Goal: Information Seeking & Learning: Understand process/instructions

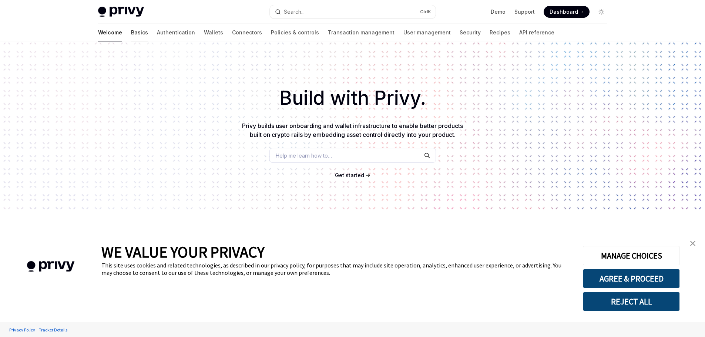
click at [131, 28] on link "Basics" at bounding box center [139, 33] width 17 height 18
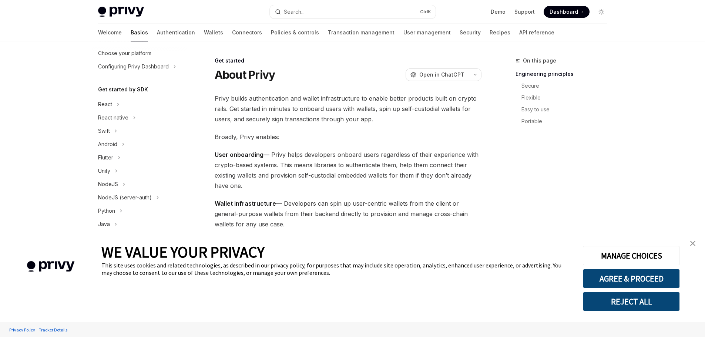
scroll to position [33, 0]
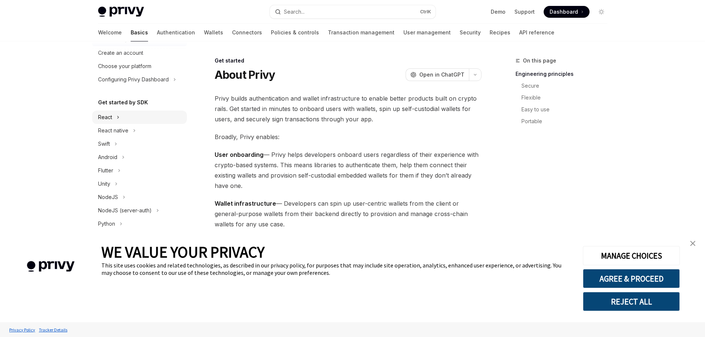
click at [113, 121] on div "React" at bounding box center [139, 117] width 95 height 13
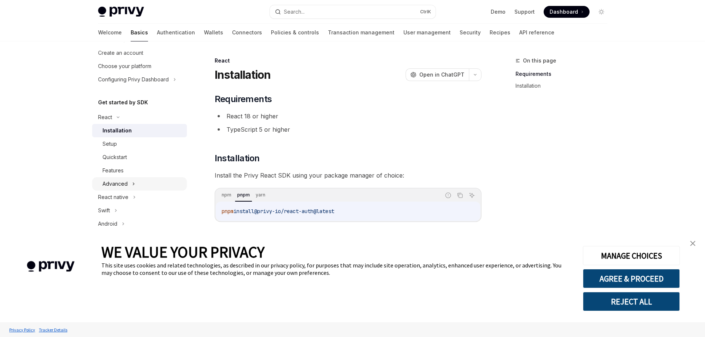
click at [138, 181] on div "Advanced" at bounding box center [139, 183] width 95 height 13
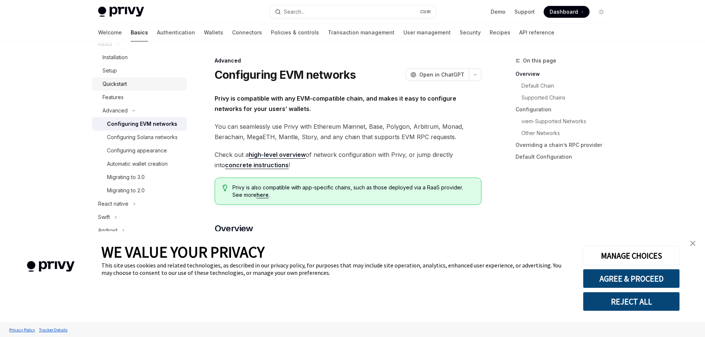
scroll to position [107, 0]
click at [140, 181] on div "Migrating to 3.0" at bounding box center [126, 176] width 38 height 9
type textarea "*"
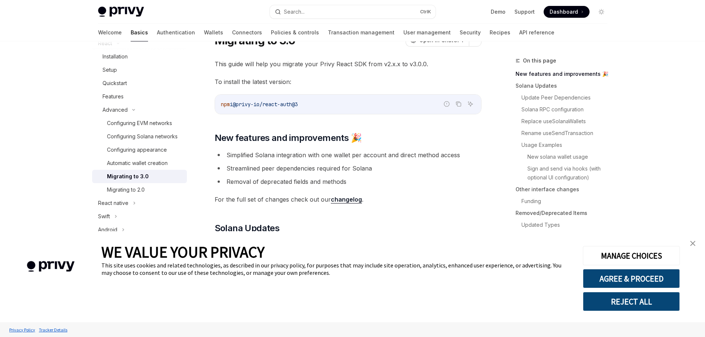
scroll to position [74, 0]
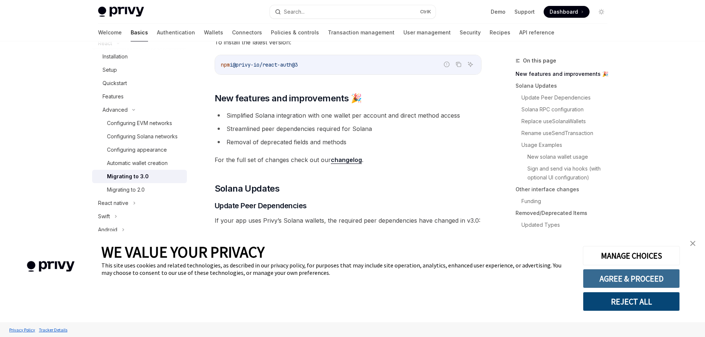
click at [628, 278] on button "AGREE & PROCEED" at bounding box center [631, 278] width 97 height 19
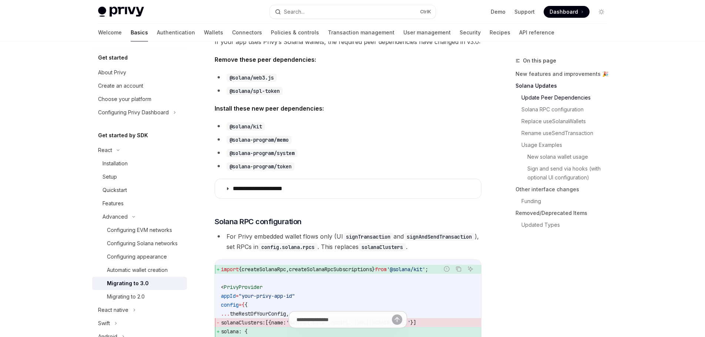
scroll to position [259, 0]
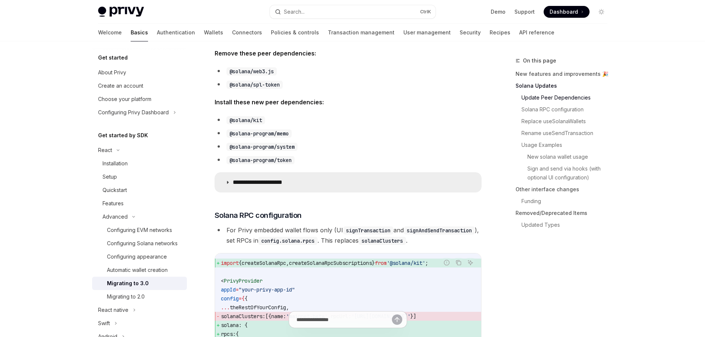
click at [224, 181] on summary "**********" at bounding box center [348, 182] width 266 height 19
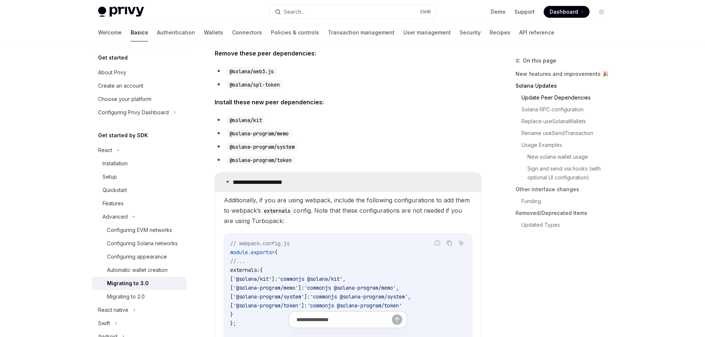
click at [228, 181] on icon at bounding box center [227, 182] width 4 height 4
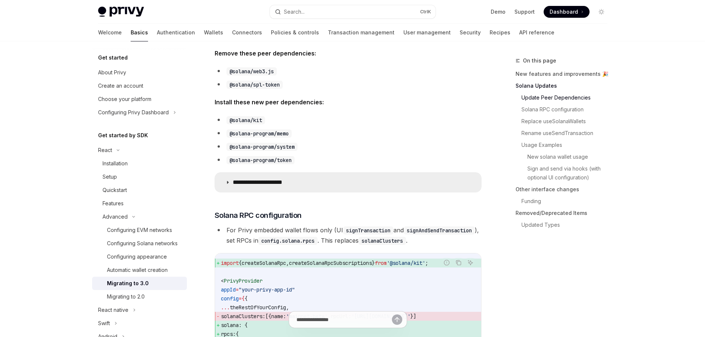
click at [230, 179] on summary "**********" at bounding box center [348, 182] width 266 height 19
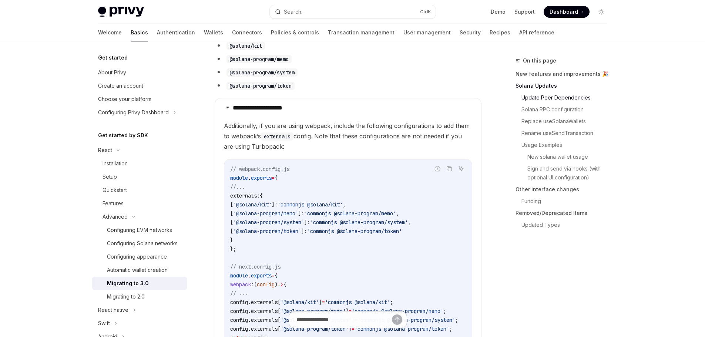
scroll to position [333, 0]
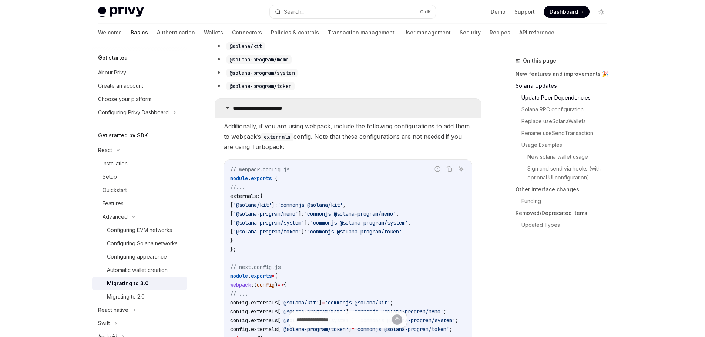
click at [233, 106] on p "**********" at bounding box center [267, 108] width 69 height 7
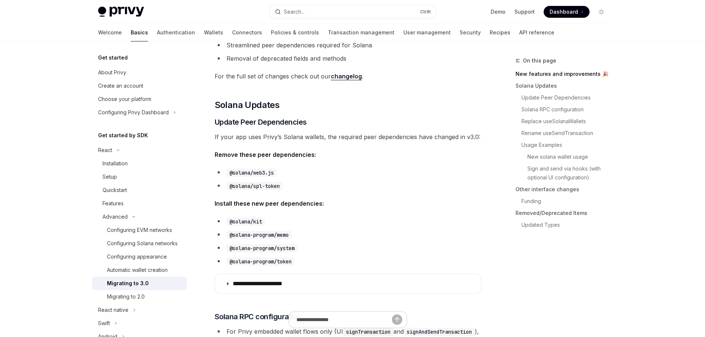
scroll to position [185, 0]
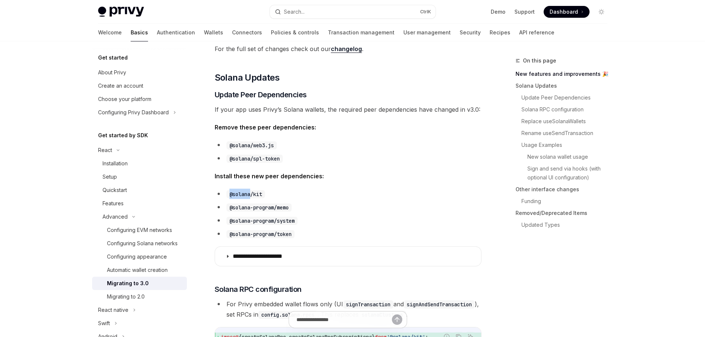
drag, startPoint x: 231, startPoint y: 193, endPoint x: 260, endPoint y: 194, distance: 29.2
click at [256, 194] on code "@solana/kit" at bounding box center [246, 194] width 38 height 8
drag, startPoint x: 255, startPoint y: 194, endPoint x: 230, endPoint y: 194, distance: 25.2
click at [230, 194] on code "@solana/kit" at bounding box center [246, 194] width 38 height 8
copy code "@solana/kit"
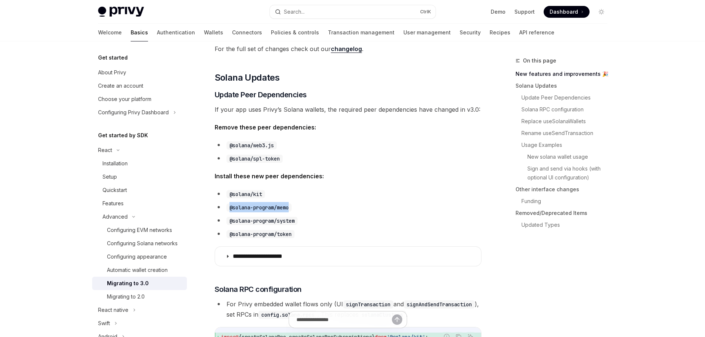
drag, startPoint x: 291, startPoint y: 208, endPoint x: 229, endPoint y: 207, distance: 61.1
click at [229, 207] on code "@solana-program/memo" at bounding box center [259, 208] width 65 height 8
copy code "@solana-program/memo"
click at [297, 220] on code "@solana-program/system" at bounding box center [262, 221] width 71 height 8
drag, startPoint x: 297, startPoint y: 220, endPoint x: 228, endPoint y: 220, distance: 69.2
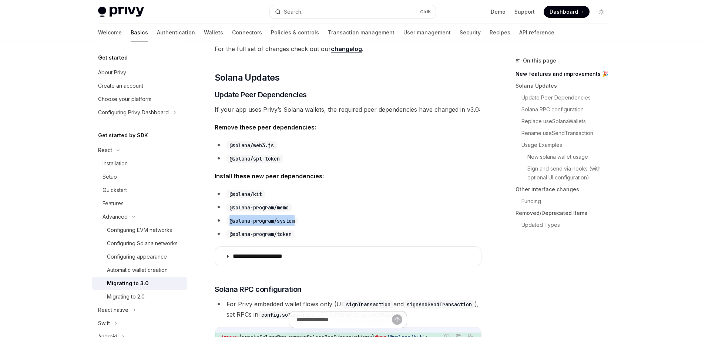
click at [228, 220] on code "@solana-program/system" at bounding box center [262, 221] width 71 height 8
copy ul "@solana-program/system"
drag, startPoint x: 289, startPoint y: 235, endPoint x: 230, endPoint y: 234, distance: 59.2
click at [230, 234] on code "@solana-program/token" at bounding box center [261, 234] width 68 height 8
copy code "@solana-program/token"
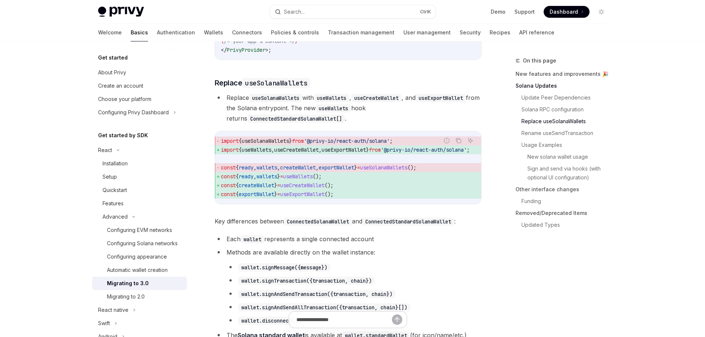
scroll to position [703, 0]
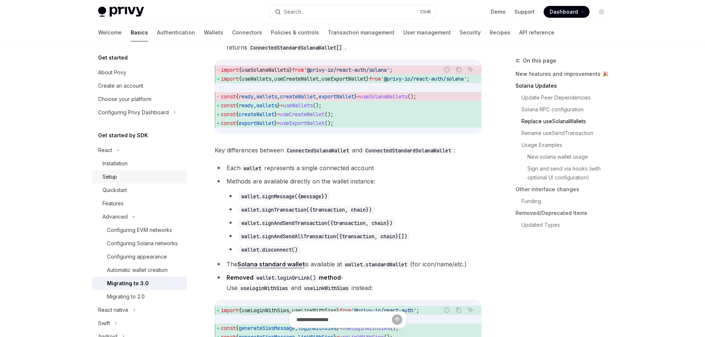
click at [126, 176] on div "Setup" at bounding box center [143, 176] width 80 height 9
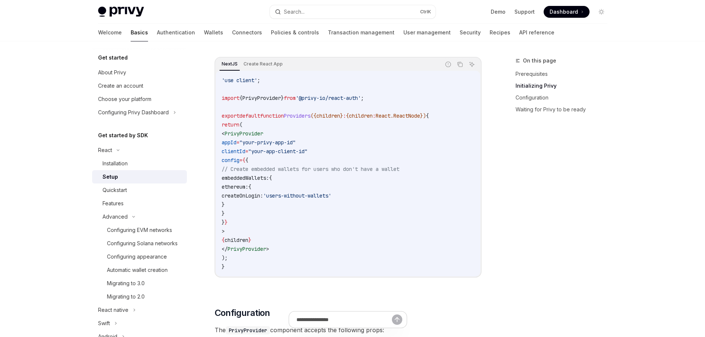
scroll to position [259, 0]
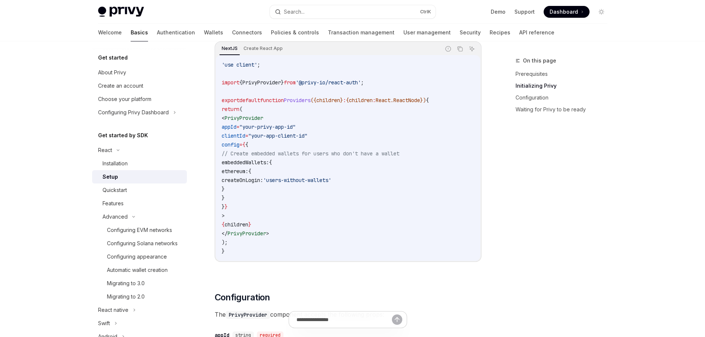
drag, startPoint x: 254, startPoint y: 172, endPoint x: 262, endPoint y: 190, distance: 19.5
click at [262, 190] on code "'use client' ; import { PrivyProvider } from '@privy-io/react-auth' ; export de…" at bounding box center [348, 157] width 253 height 195
copy code "ethereum: { createOnLogin: 'users-without-wallets' }"
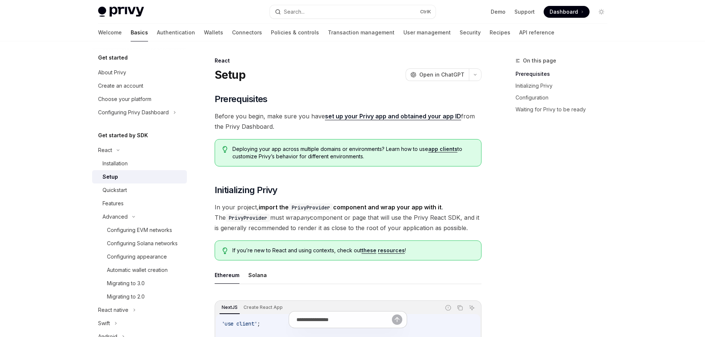
scroll to position [222, 0]
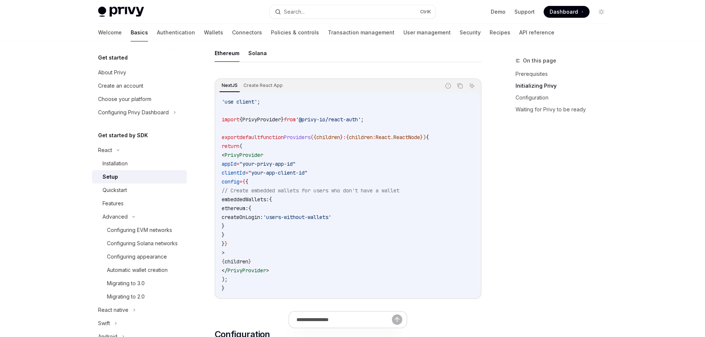
click at [333, 170] on code "'use client' ; import { PrivyProvider } from '@privy-io/react-auth' ; export de…" at bounding box center [348, 194] width 253 height 195
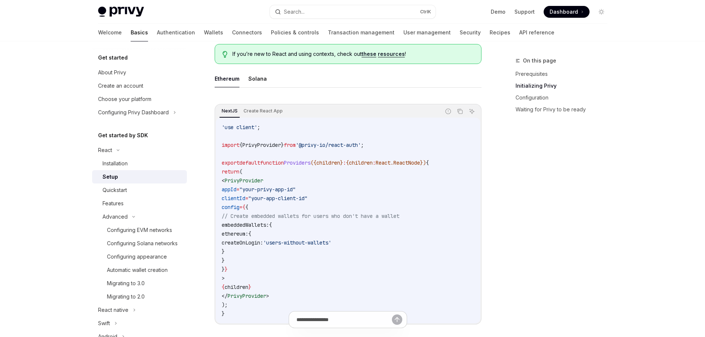
scroll to position [185, 0]
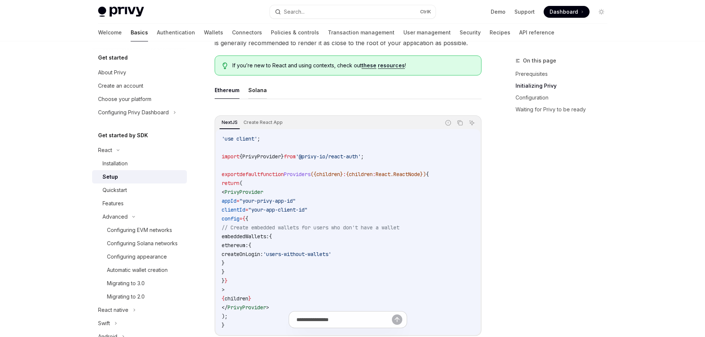
click at [249, 94] on button "Solana" at bounding box center [257, 89] width 19 height 17
click at [228, 95] on button "Ethereum" at bounding box center [227, 89] width 25 height 17
click at [257, 94] on button "Solana" at bounding box center [257, 89] width 19 height 17
drag, startPoint x: 252, startPoint y: 247, endPoint x: 259, endPoint y: 260, distance: 15.1
click at [259, 260] on code "'use client' ; import { PrivyProvider } from '@privy-io/react-auth' ; export de…" at bounding box center [348, 231] width 253 height 195
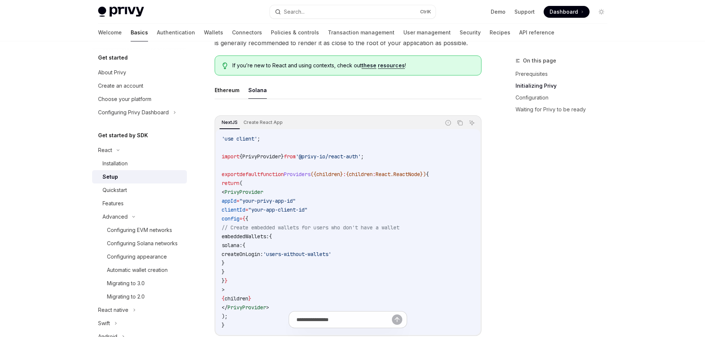
copy code "solana: { createOnLogin: 'users-without-wallets' }"
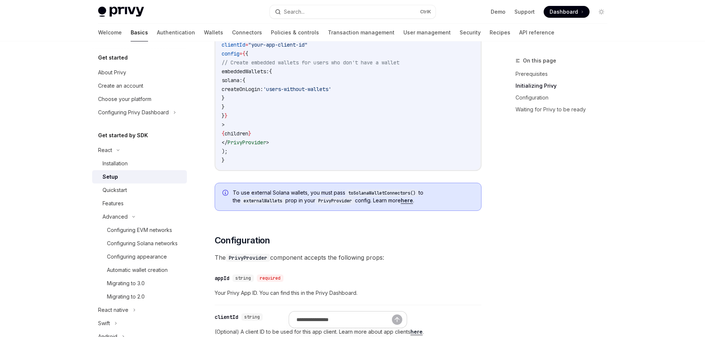
scroll to position [370, 0]
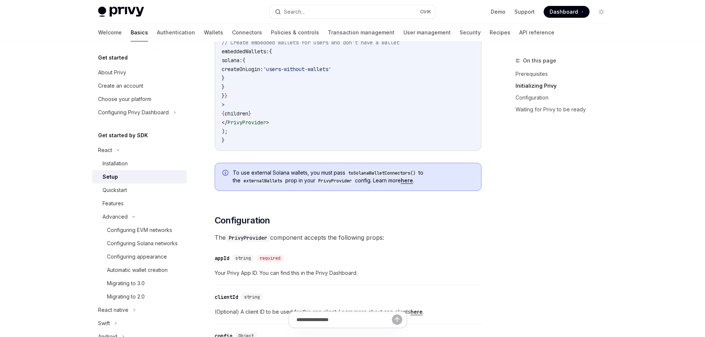
click at [299, 101] on code "'use client' ; import { PrivyProvider } from '@privy-io/react-auth' ; export de…" at bounding box center [348, 46] width 253 height 195
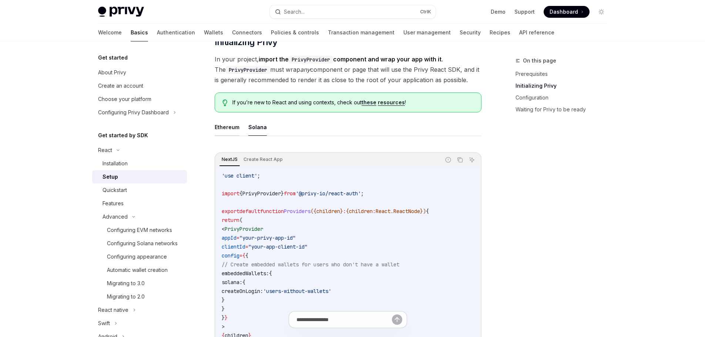
click at [232, 126] on button "Ethereum" at bounding box center [227, 126] width 25 height 17
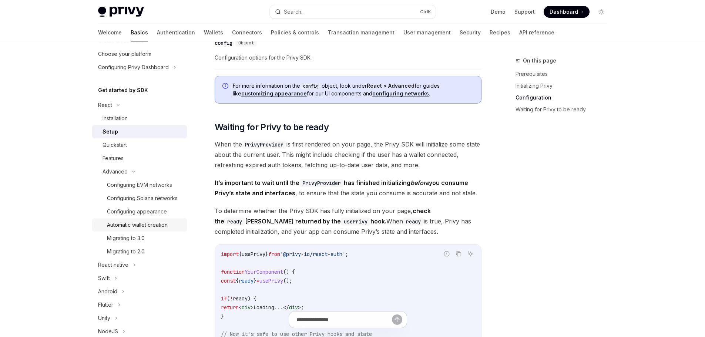
scroll to position [111, 0]
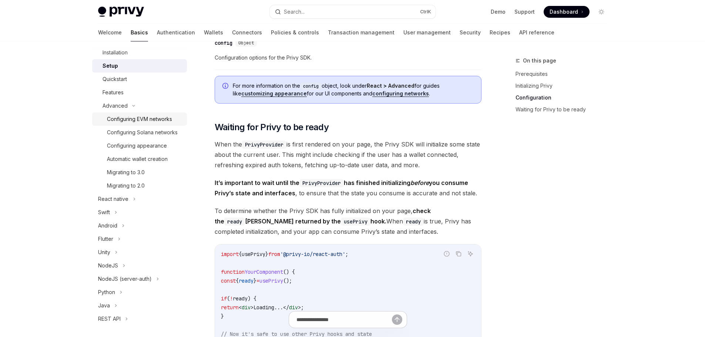
click at [145, 120] on div "Configuring EVM networks" at bounding box center [139, 119] width 65 height 9
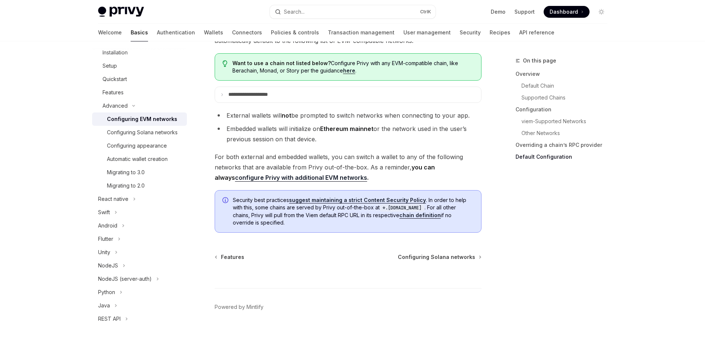
scroll to position [1908, 0]
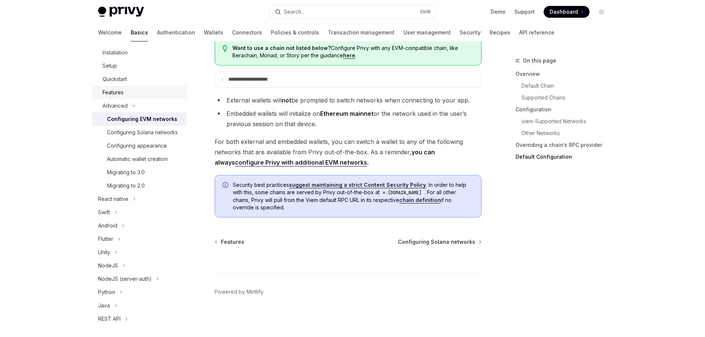
click at [120, 94] on div "Features" at bounding box center [113, 92] width 21 height 9
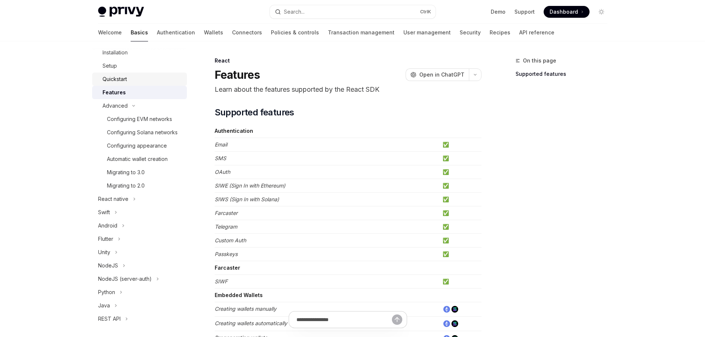
click at [106, 81] on div "Quickstart" at bounding box center [115, 79] width 24 height 9
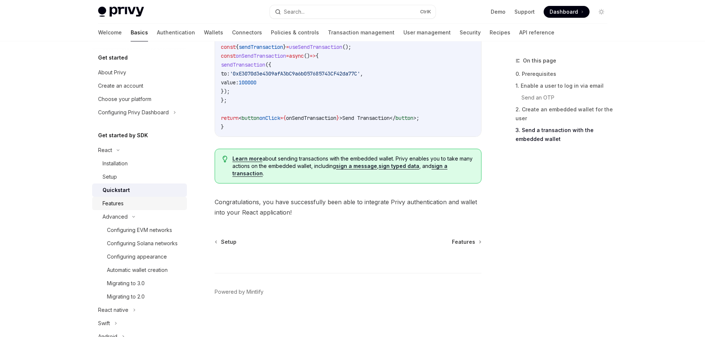
scroll to position [74, 0]
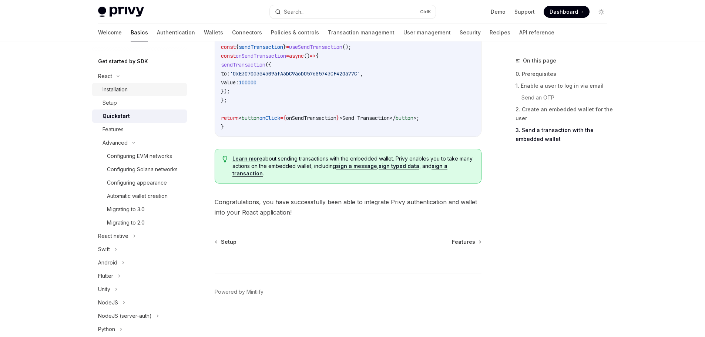
click at [118, 90] on div "Installation" at bounding box center [115, 89] width 25 height 9
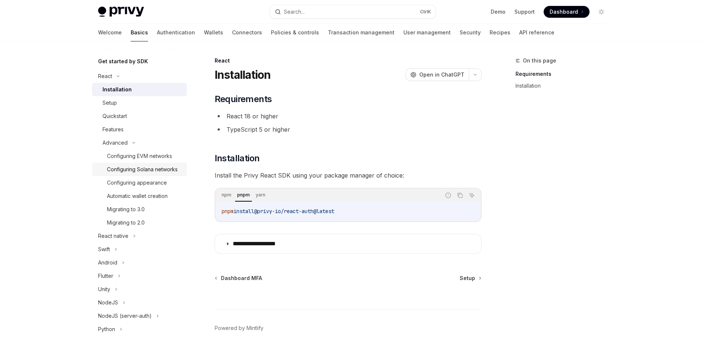
click at [127, 171] on div "Configuring Solana networks" at bounding box center [142, 169] width 71 height 9
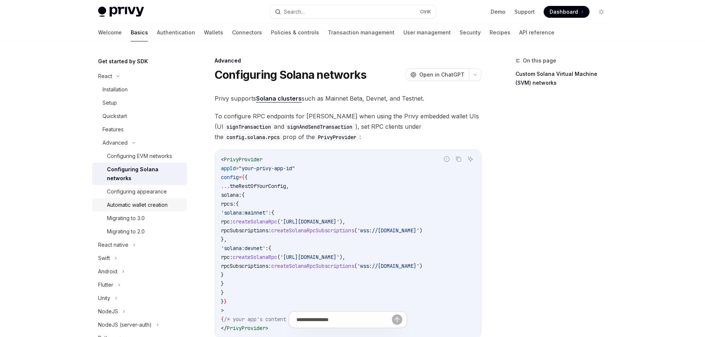
click at [135, 207] on div "Automatic wallet creation" at bounding box center [137, 205] width 61 height 9
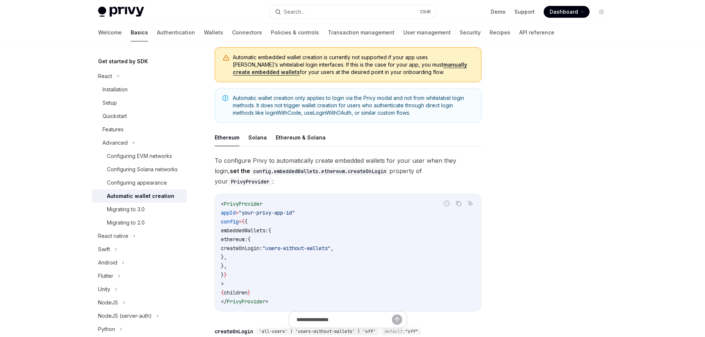
scroll to position [111, 0]
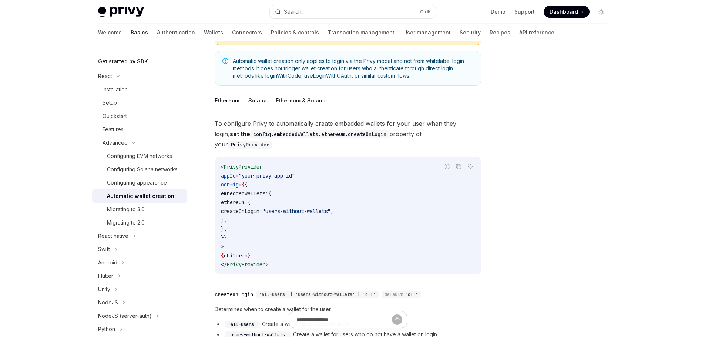
click at [282, 104] on button "Ethereum & Solana" at bounding box center [301, 100] width 50 height 17
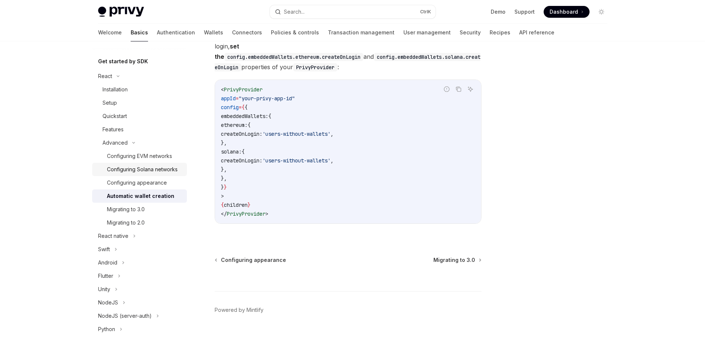
scroll to position [207, 0]
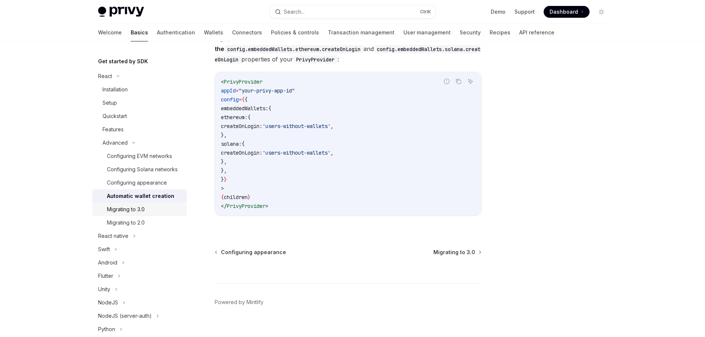
click at [146, 214] on div "Migrating to 3.0" at bounding box center [145, 209] width 76 height 9
type textarea "*"
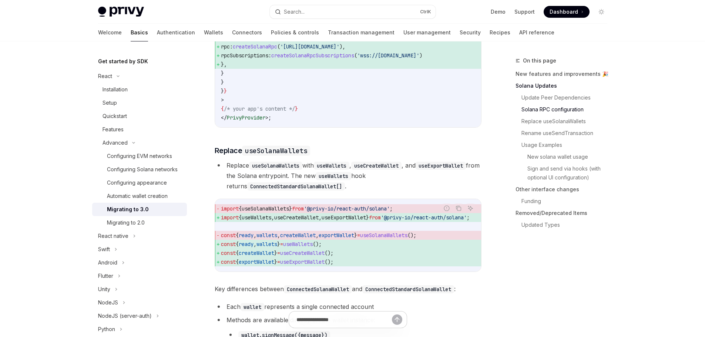
scroll to position [777, 0]
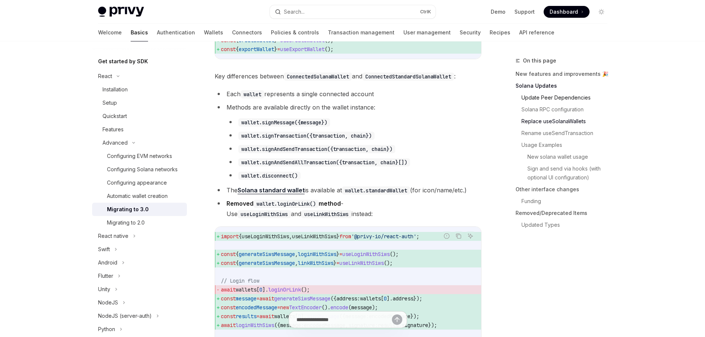
click at [539, 100] on link "Update Peer Dependencies" at bounding box center [568, 98] width 92 height 12
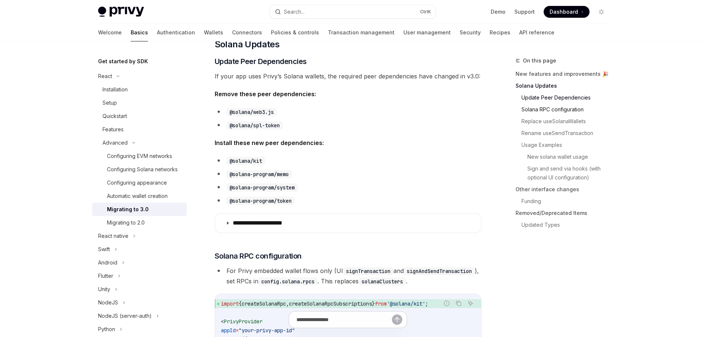
click at [540, 110] on link "Solana RPC configuration" at bounding box center [568, 110] width 92 height 12
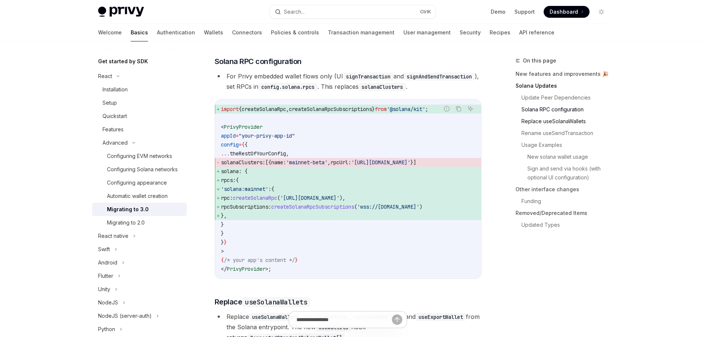
click at [546, 123] on link "Replace useSolanaWallets" at bounding box center [568, 121] width 92 height 12
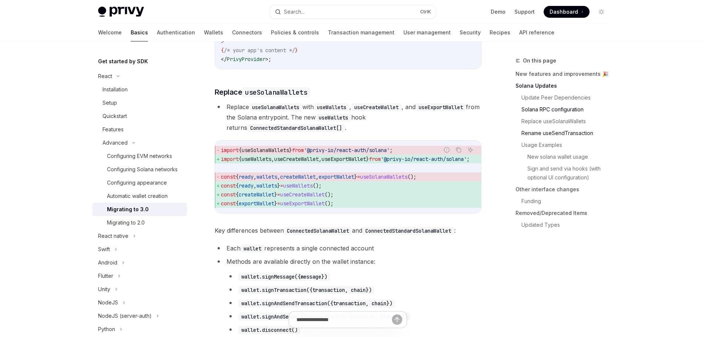
scroll to position [667, 0]
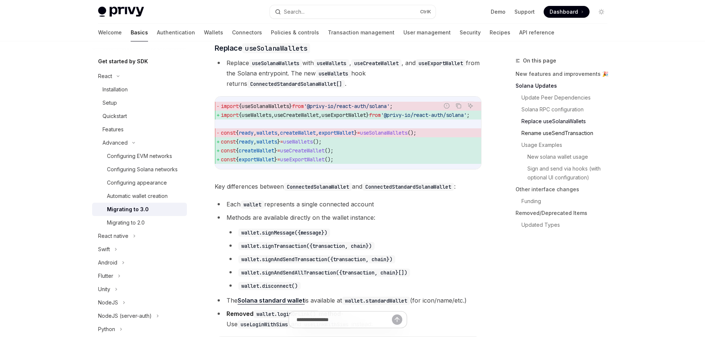
click at [573, 135] on link "Rename useSendTransaction" at bounding box center [568, 133] width 92 height 12
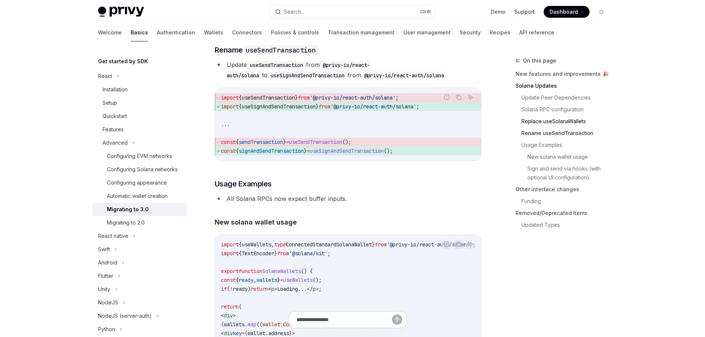
scroll to position [1129, 0]
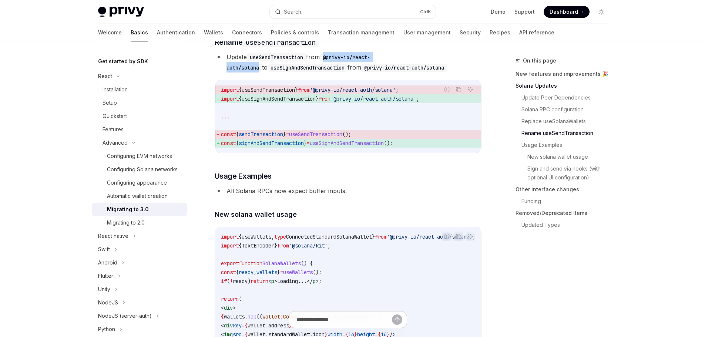
drag, startPoint x: 330, startPoint y: 77, endPoint x: 413, endPoint y: 77, distance: 82.9
click at [370, 72] on code "@privy-io/react-auth/solana" at bounding box center [299, 62] width 144 height 19
copy code "@privy-io/react-auth/solana"
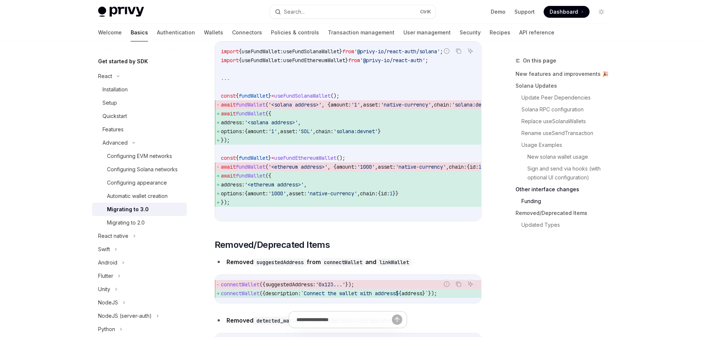
scroll to position [2239, 0]
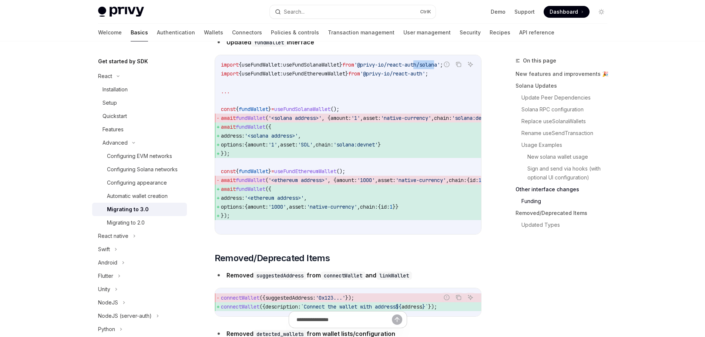
drag, startPoint x: 446, startPoint y: 88, endPoint x: 433, endPoint y: 88, distance: 12.6
click at [433, 68] on span "'@privy-io/react-auth/solana'" at bounding box center [397, 64] width 86 height 7
click at [384, 77] on span "'@privy-io/react-auth'" at bounding box center [392, 73] width 65 height 7
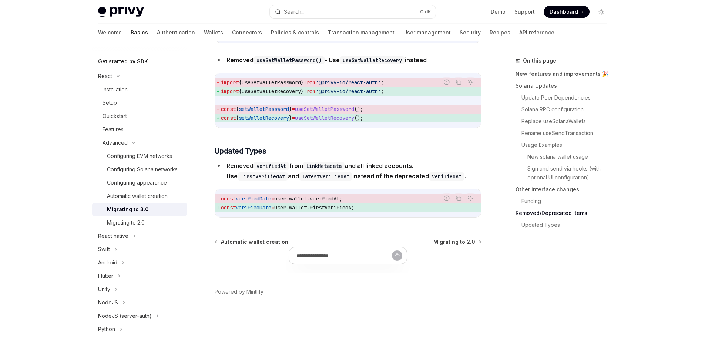
scroll to position [3294, 0]
